Goal: Find specific page/section: Find specific page/section

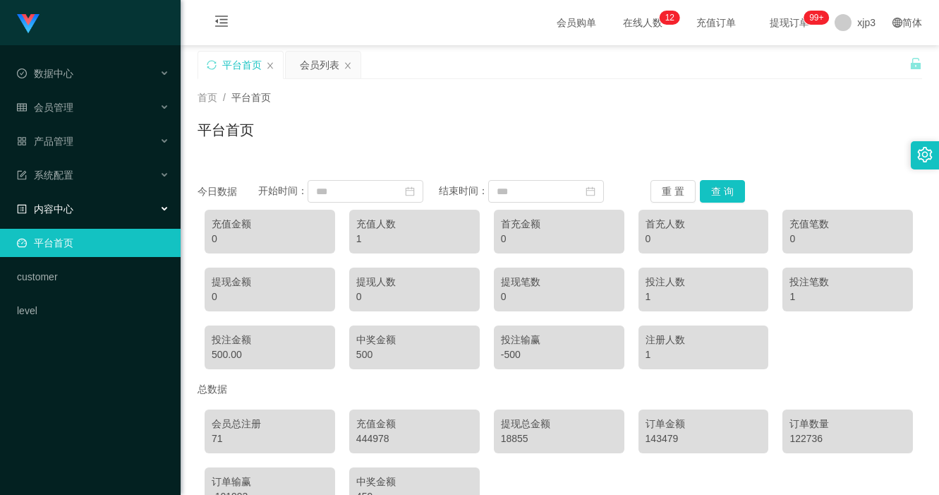
scroll to position [71, 0]
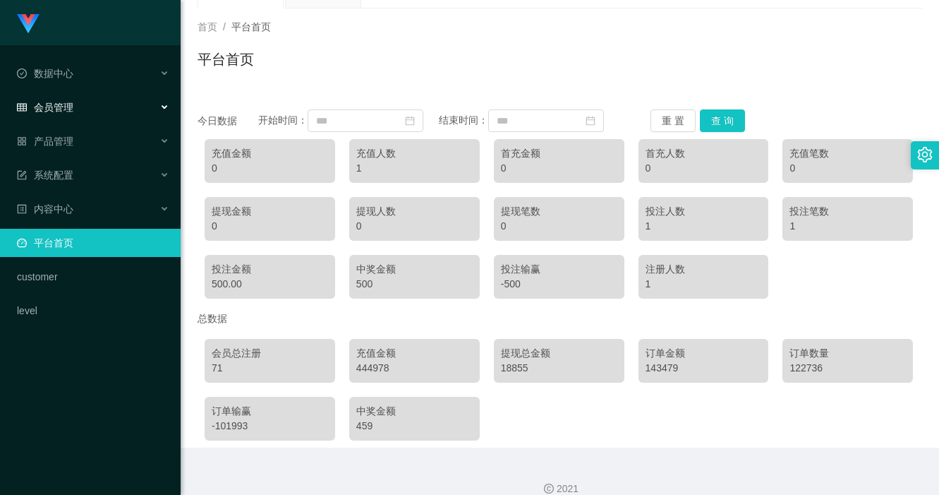
click at [83, 112] on div "会员管理" at bounding box center [90, 107] width 181 height 28
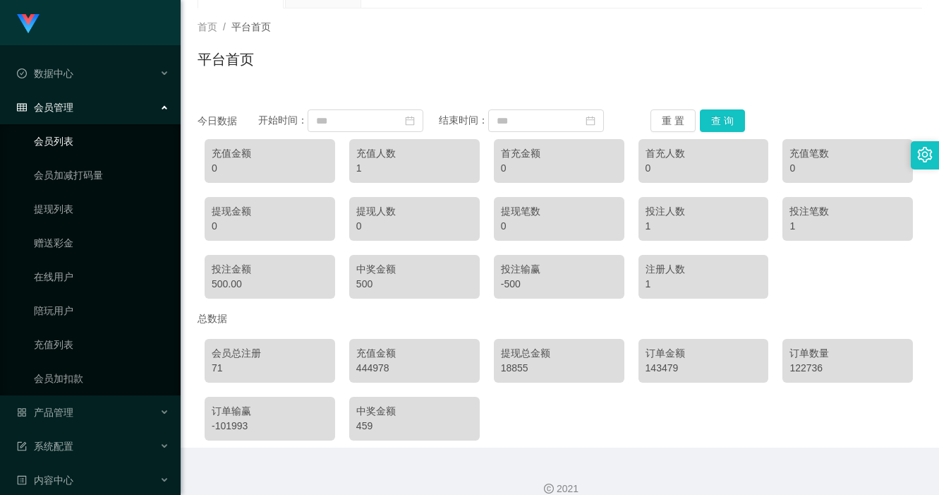
click at [85, 151] on link "会员列表" at bounding box center [101, 141] width 135 height 28
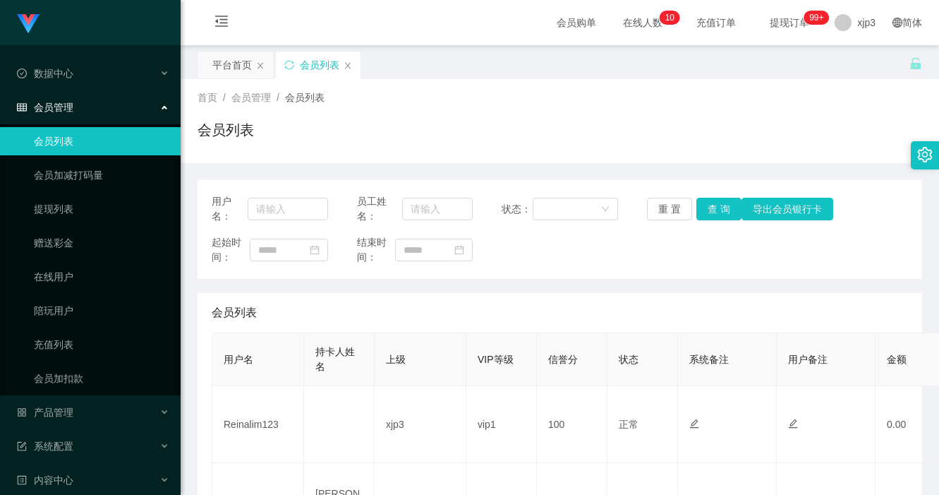
scroll to position [141, 0]
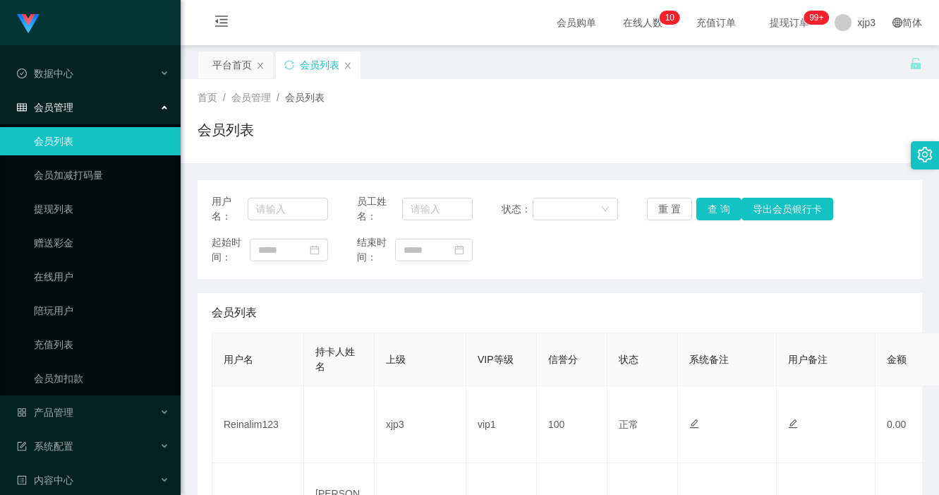
scroll to position [141, 0]
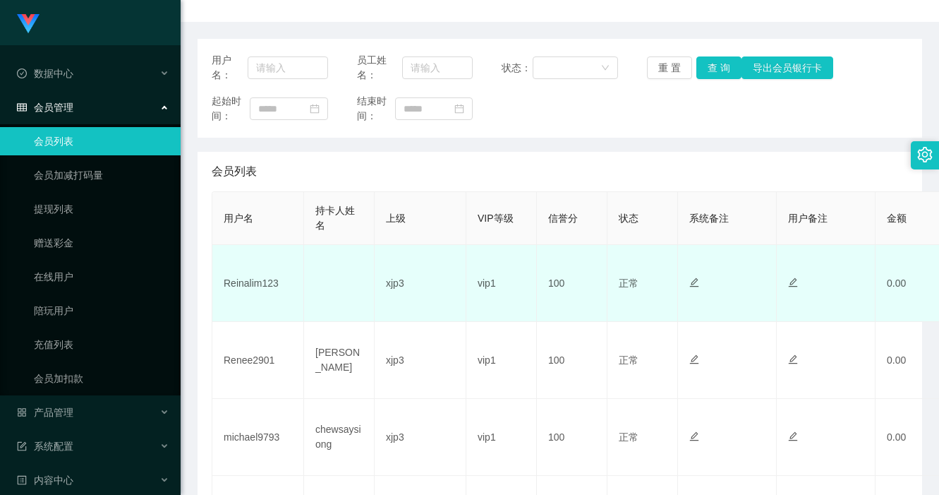
click at [243, 278] on td "Reinalim123" at bounding box center [258, 283] width 92 height 77
copy td "Reinalim123"
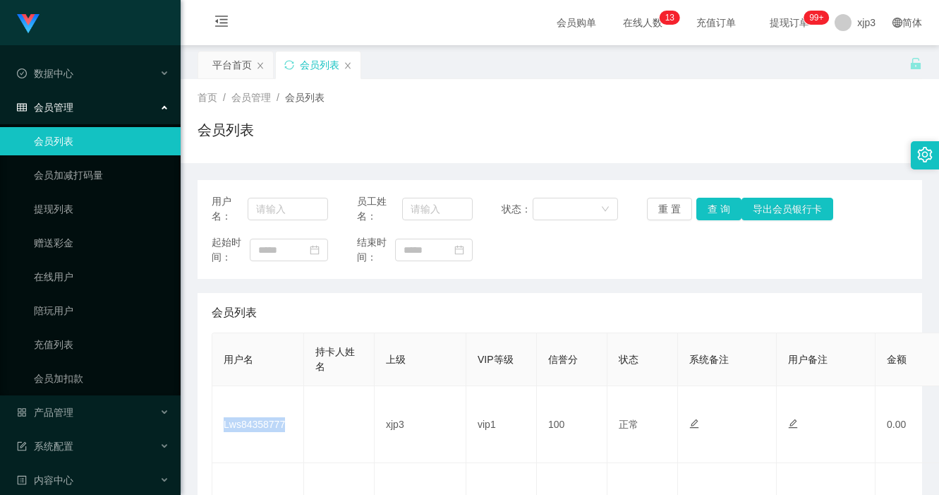
scroll to position [141, 0]
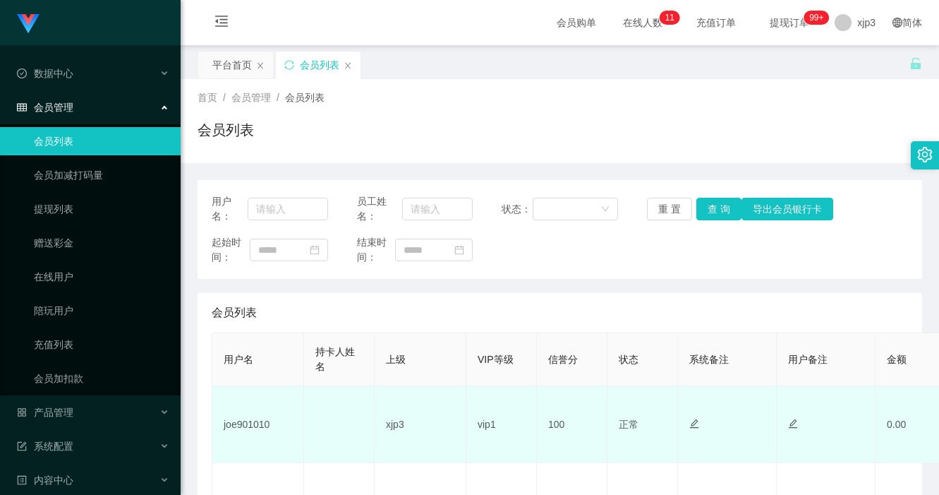
click at [244, 421] on td "joe901010" at bounding box center [258, 424] width 92 height 77
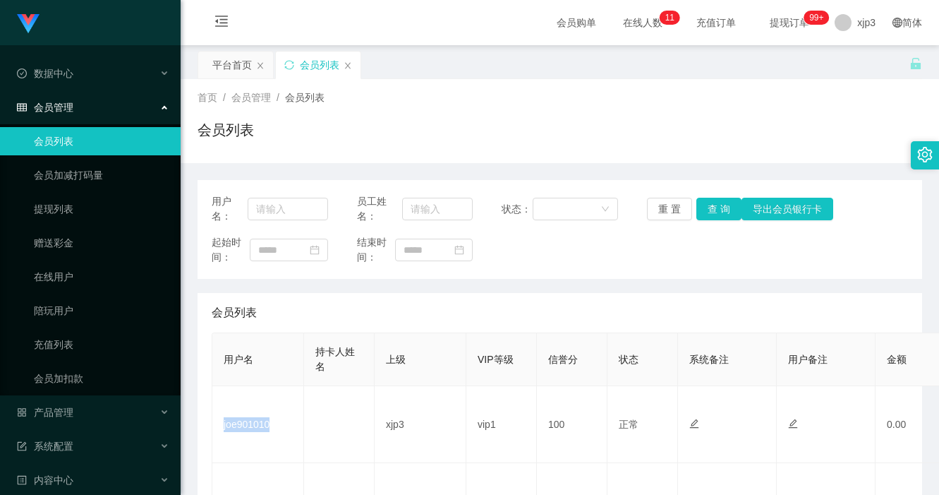
copy td "joe901010"
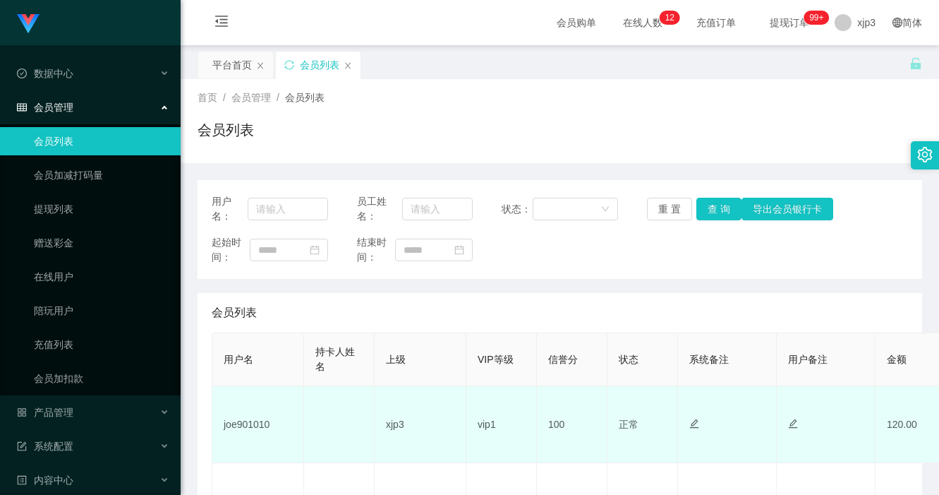
scroll to position [212, 0]
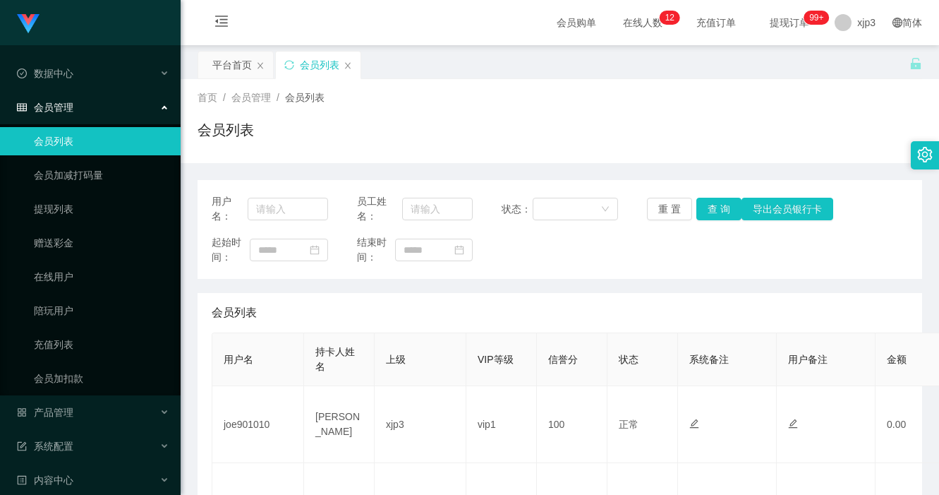
scroll to position [141, 0]
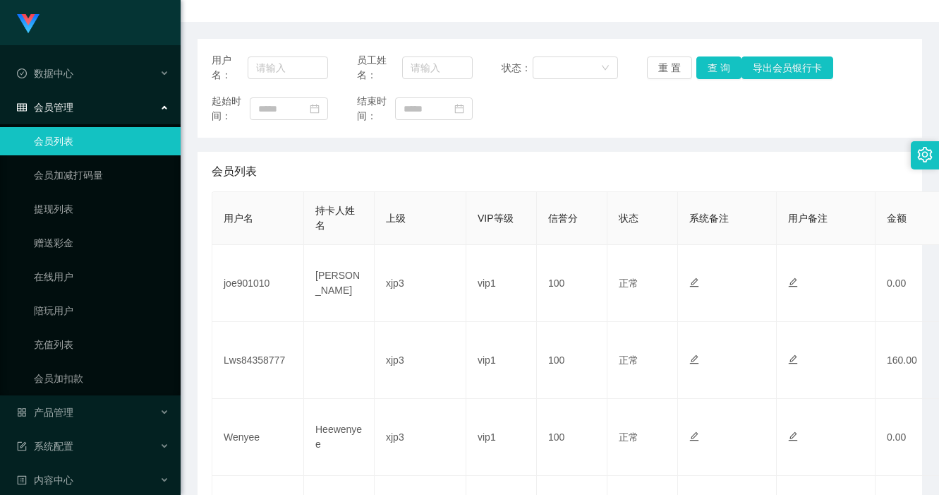
click at [574, 153] on div "会员列表" at bounding box center [560, 172] width 696 height 40
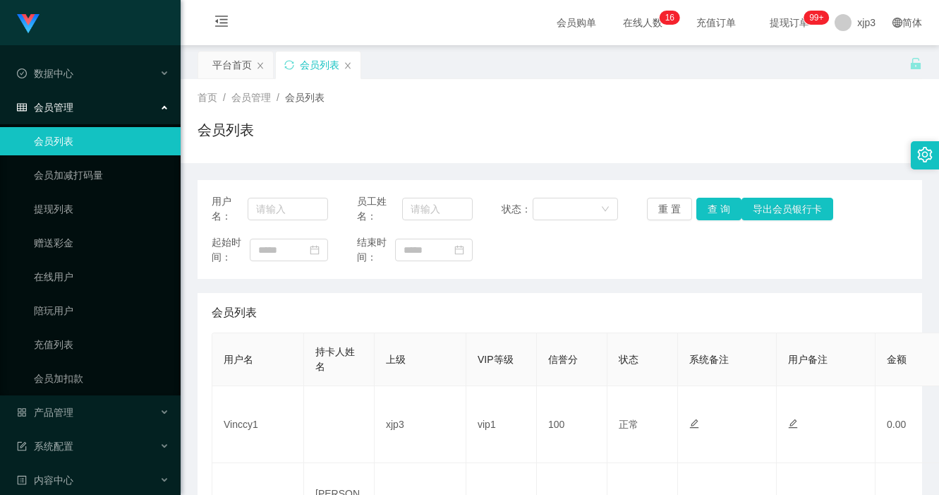
scroll to position [212, 0]
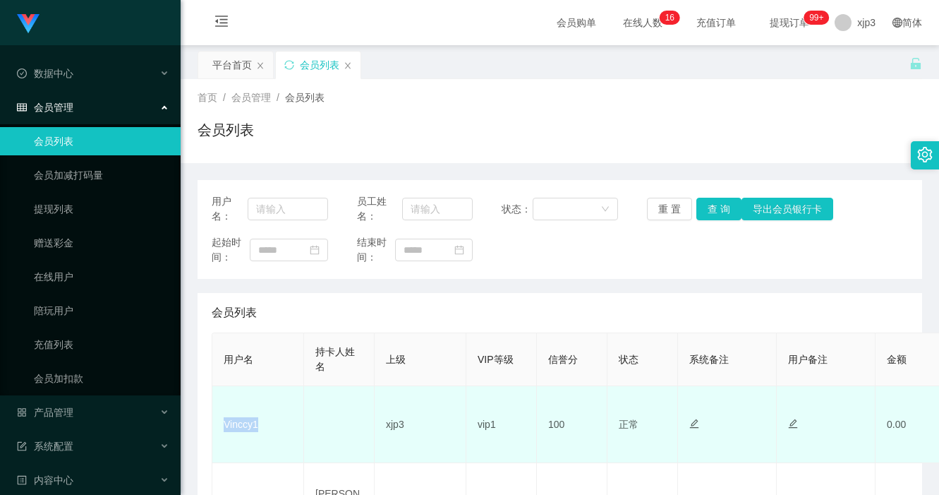
scroll to position [141, 0]
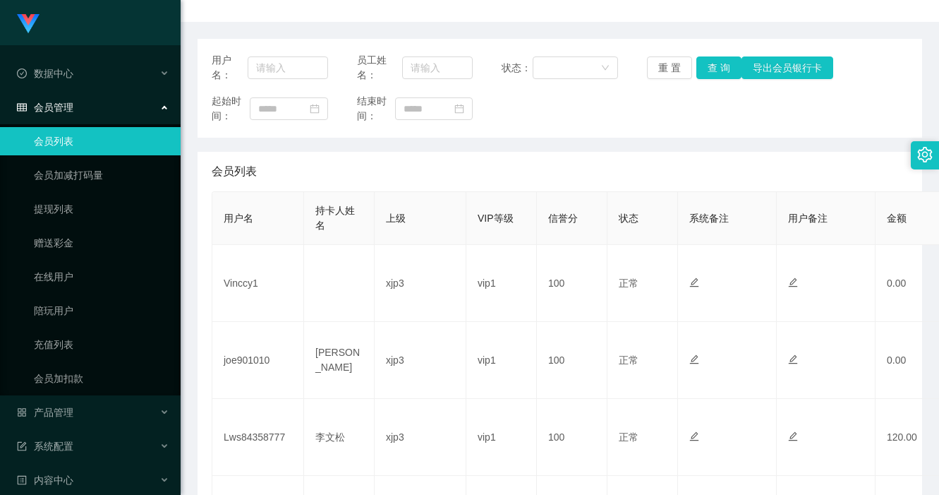
click at [360, 178] on div "会员列表" at bounding box center [560, 172] width 696 height 40
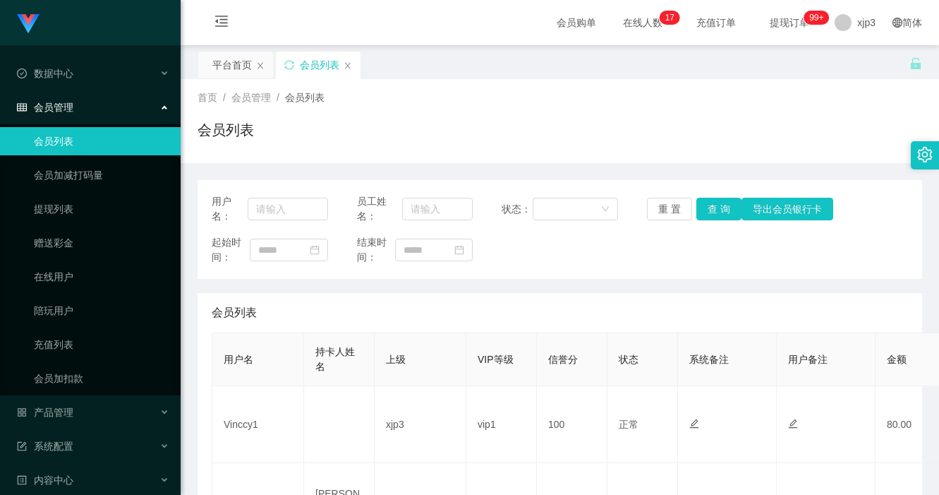
scroll to position [141, 0]
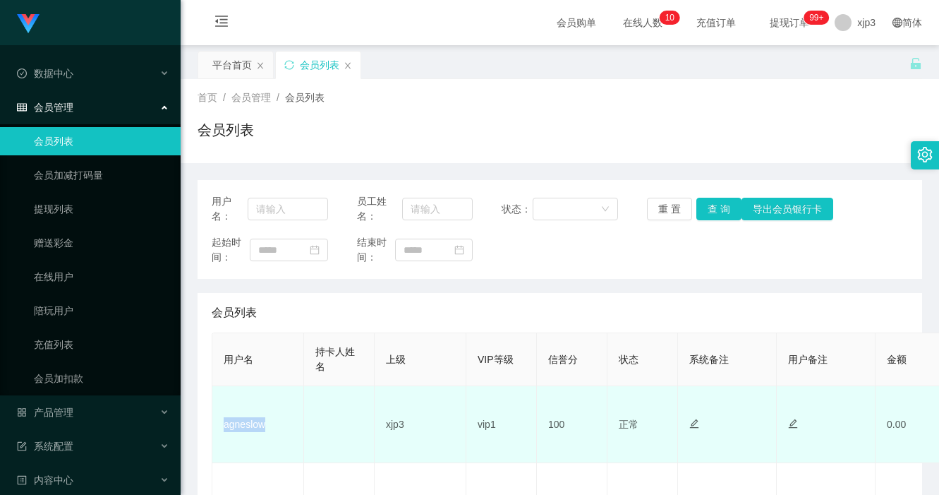
scroll to position [141, 0]
